Goal: Find contact information: Find contact information

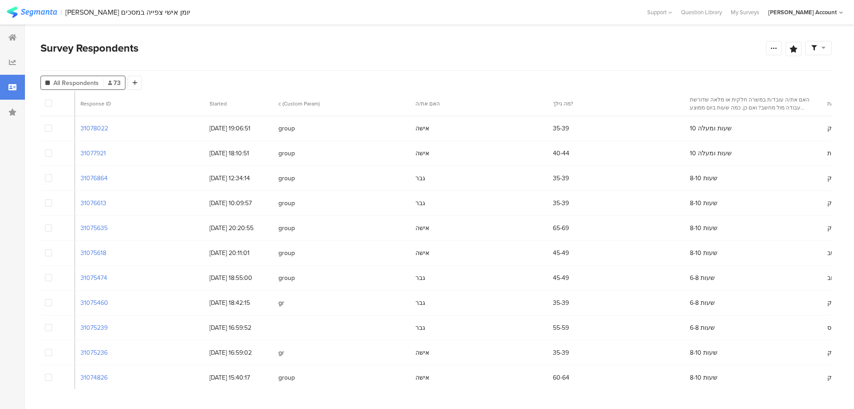
scroll to position [0, 4764]
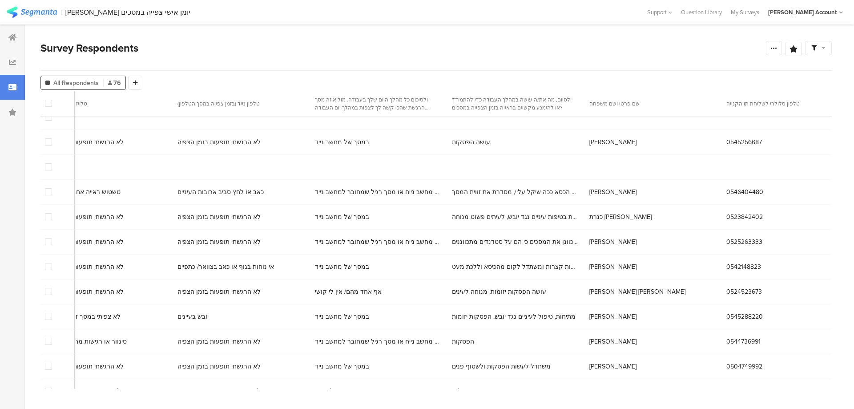
scroll to position [0, 4764]
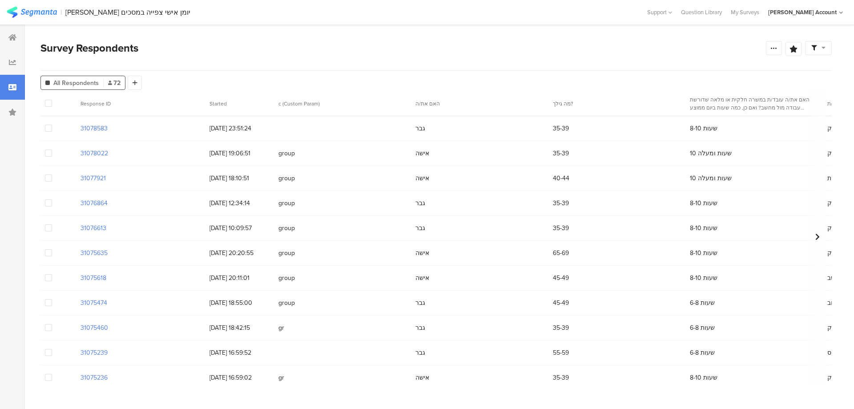
drag, startPoint x: 374, startPoint y: 121, endPoint x: 778, endPoint y: 127, distance: 403.8
click at [778, 126] on div "8-10 שעות" at bounding box center [753, 128] width 137 height 18
drag, startPoint x: 539, startPoint y: 126, endPoint x: 739, endPoint y: 135, distance: 199.4
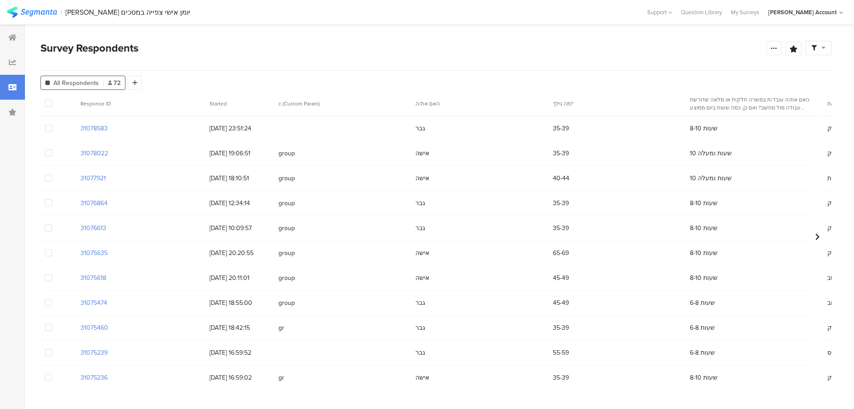
click at [739, 135] on div "8-10 שעות" at bounding box center [753, 128] width 137 height 18
drag, startPoint x: 542, startPoint y: 127, endPoint x: 562, endPoint y: 131, distance: 20.9
click at [562, 131] on div "35-39" at bounding box center [616, 128] width 137 height 18
click at [575, 127] on div "35-39" at bounding box center [616, 128] width 137 height 18
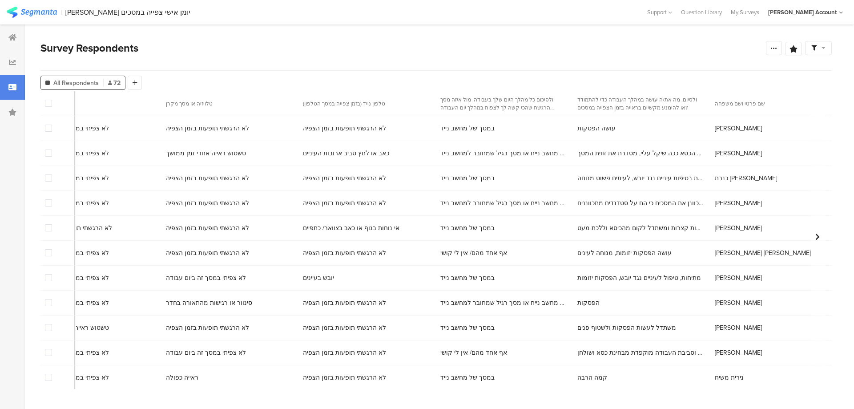
scroll to position [0, 4764]
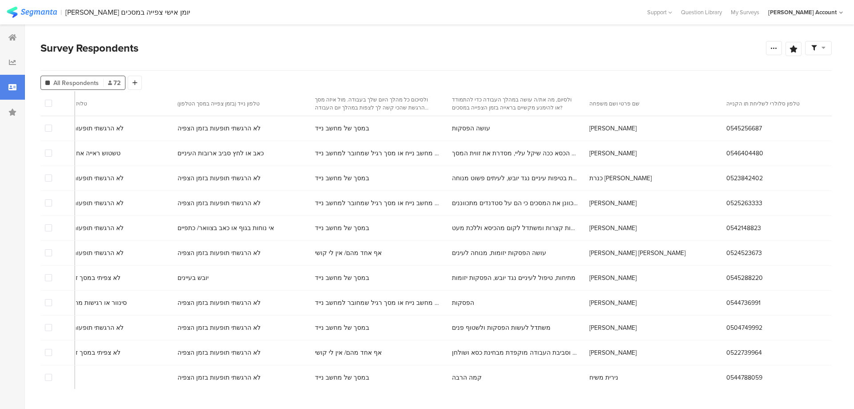
click at [726, 128] on span "0545256687" at bounding box center [744, 128] width 36 height 9
copy span "0545256687"
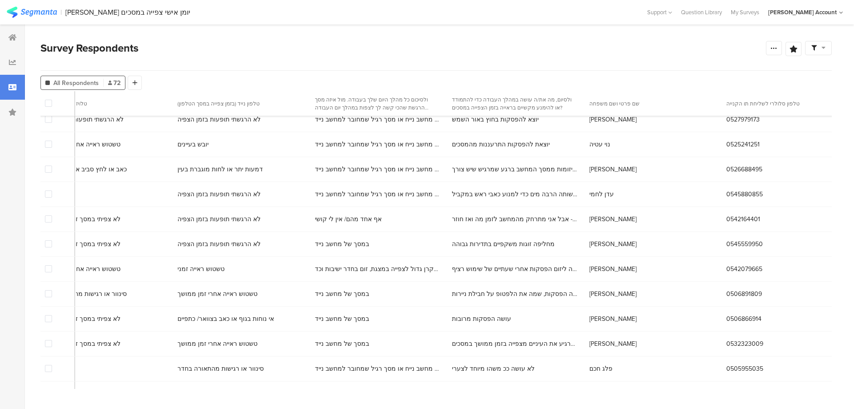
scroll to position [534, 4764]
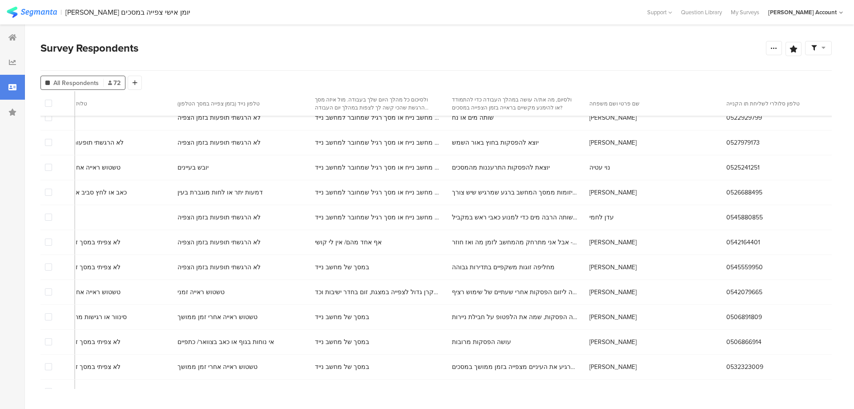
click at [589, 246] on span "[PERSON_NAME]" at bounding box center [612, 241] width 47 height 9
click at [45, 242] on span at bounding box center [48, 241] width 7 height 7
click at [52, 238] on input "checkbox" at bounding box center [52, 238] width 0 height 0
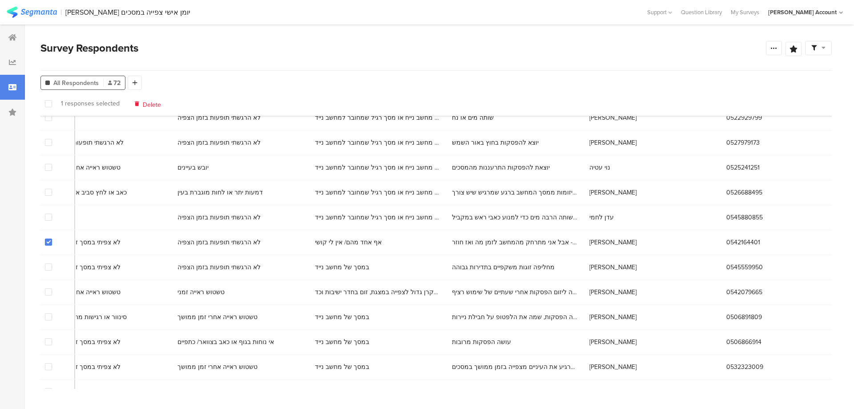
click at [46, 237] on label at bounding box center [48, 241] width 7 height 9
click at [52, 238] on input "checkbox" at bounding box center [52, 238] width 0 height 0
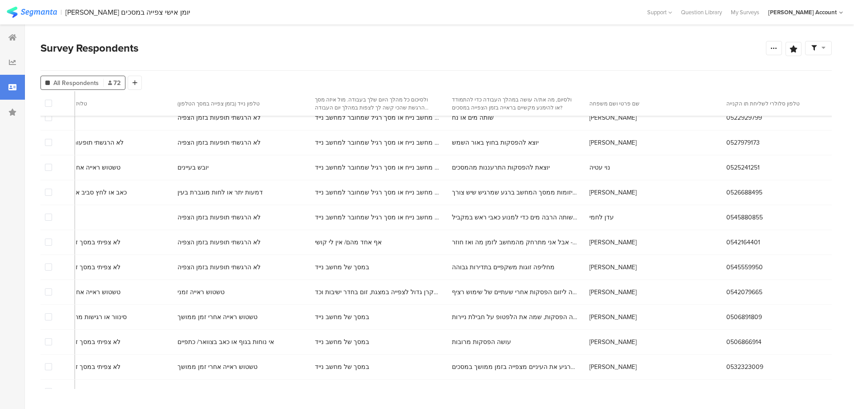
click at [49, 217] on span at bounding box center [48, 216] width 7 height 7
click at [52, 213] on input "checkbox" at bounding box center [52, 213] width 0 height 0
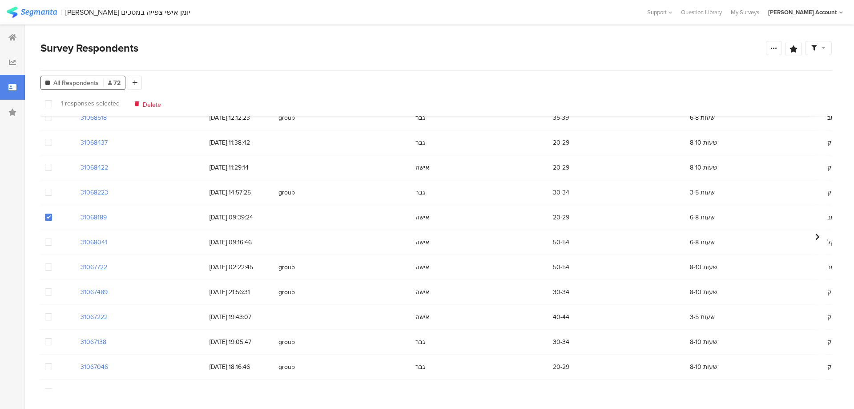
scroll to position [489, 0]
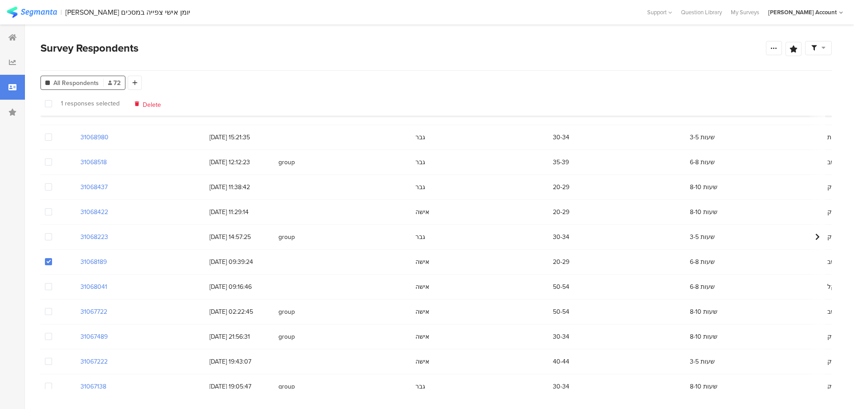
click at [50, 189] on span at bounding box center [48, 186] width 7 height 7
click at [52, 183] on input "checkbox" at bounding box center [52, 183] width 0 height 0
click at [53, 263] on div at bounding box center [58, 261] width 36 height 24
click at [51, 263] on span at bounding box center [48, 261] width 7 height 7
click at [52, 258] on input "checkbox" at bounding box center [52, 258] width 0 height 0
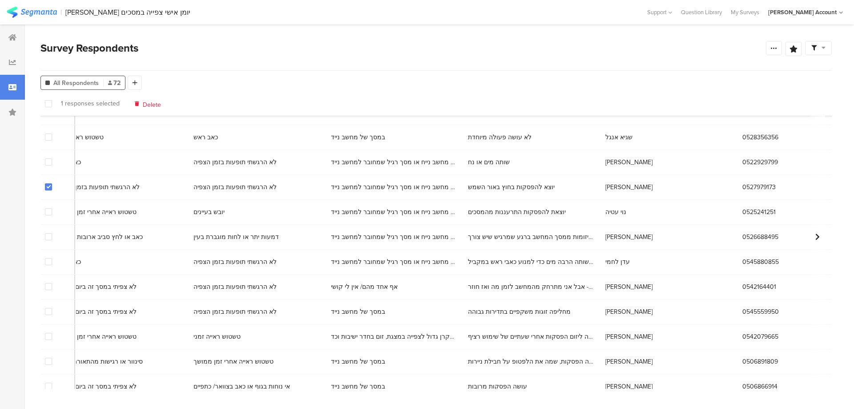
scroll to position [489, 4764]
